Goal: Information Seeking & Learning: Learn about a topic

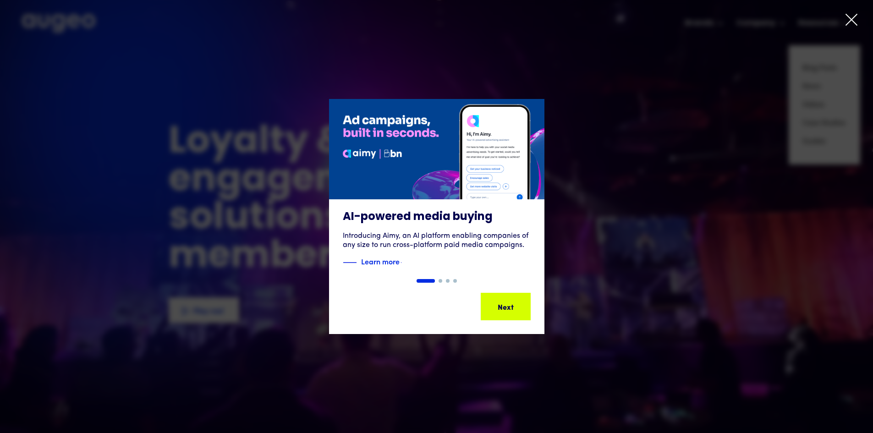
click at [853, 23] on icon at bounding box center [851, 20] width 14 height 14
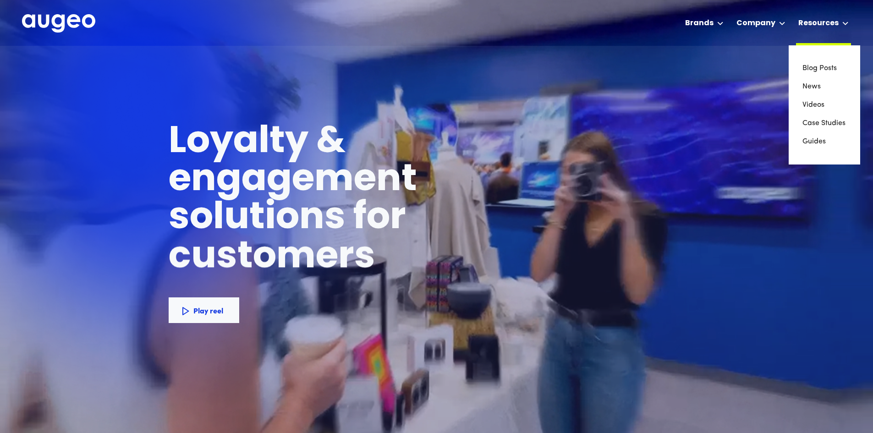
click at [839, 23] on div "Resources" at bounding box center [823, 22] width 55 height 45
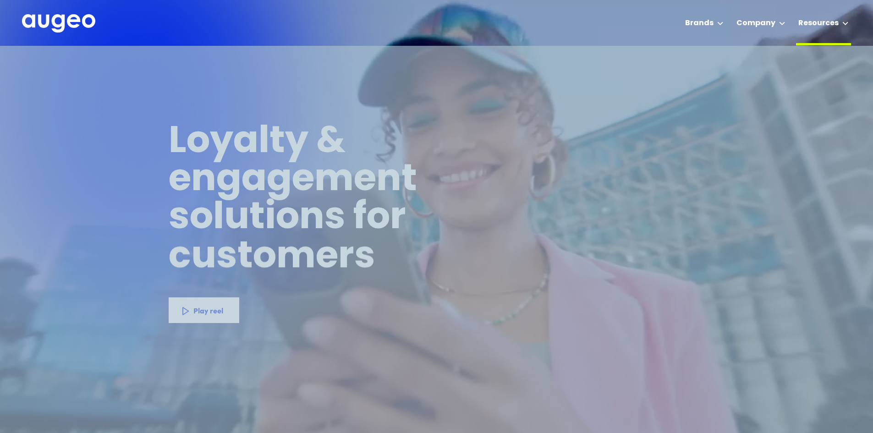
click at [833, 29] on div "Resources" at bounding box center [823, 22] width 55 height 45
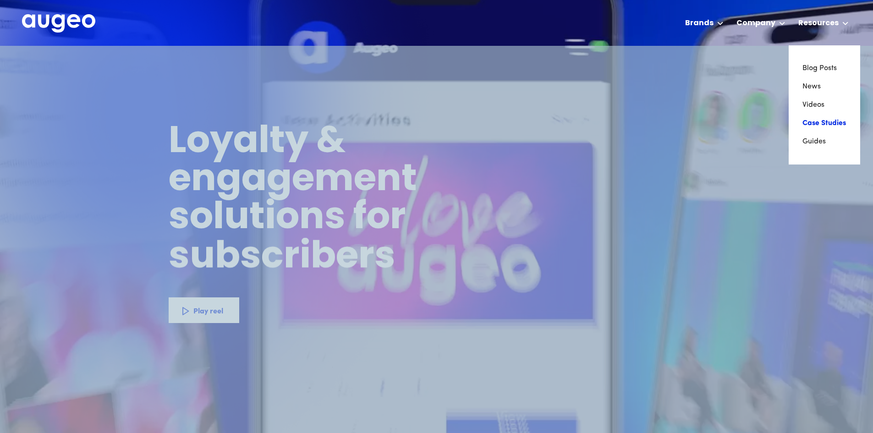
click at [823, 126] on link "Case Studies" at bounding box center [824, 123] width 44 height 18
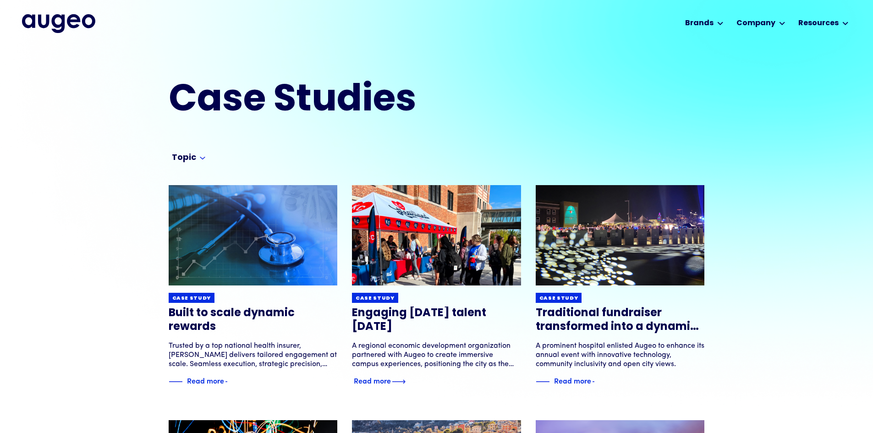
click at [459, 310] on h3 "Engaging [DATE] talent [DATE]" at bounding box center [436, 320] width 169 height 27
